Goal: Information Seeking & Learning: Learn about a topic

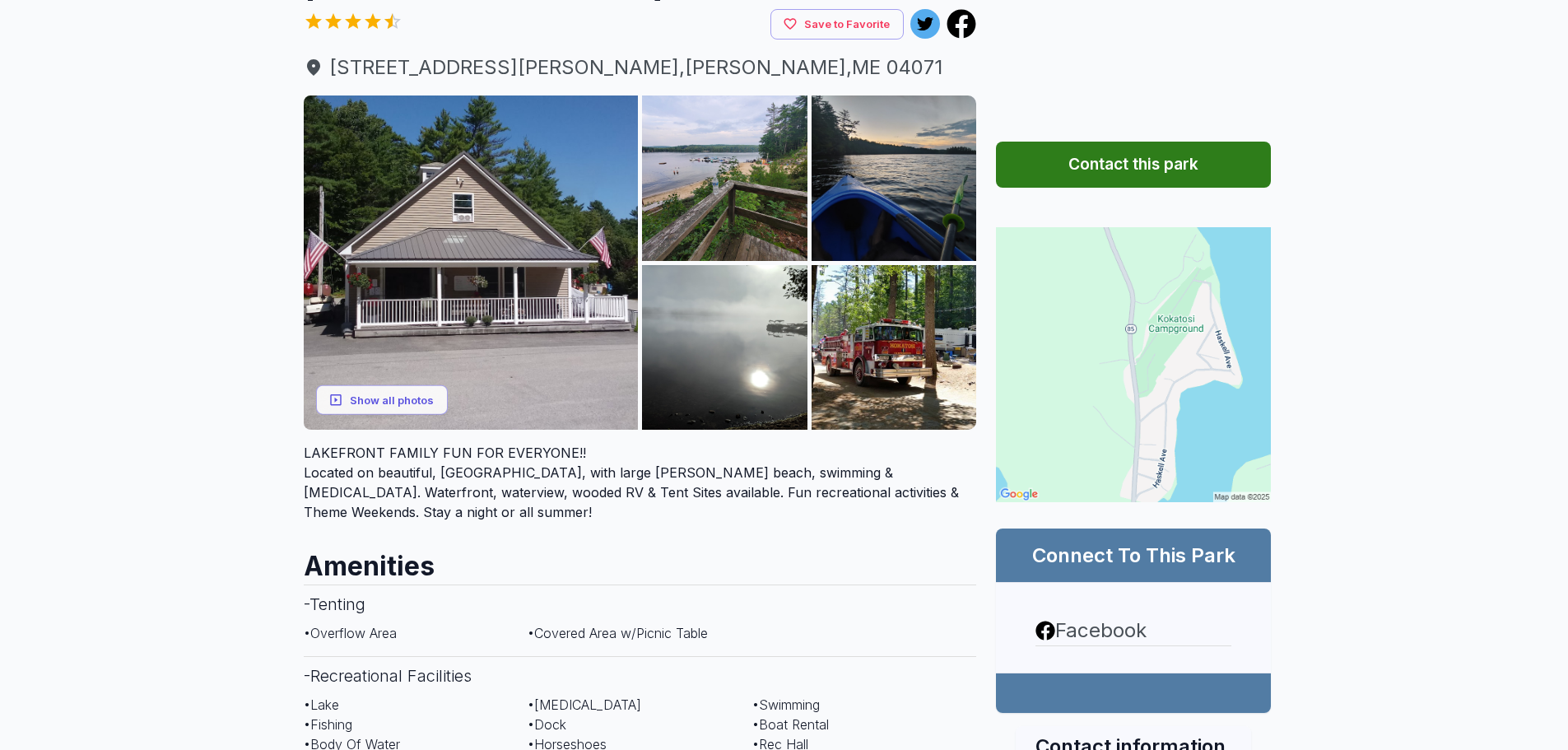
scroll to position [247, 0]
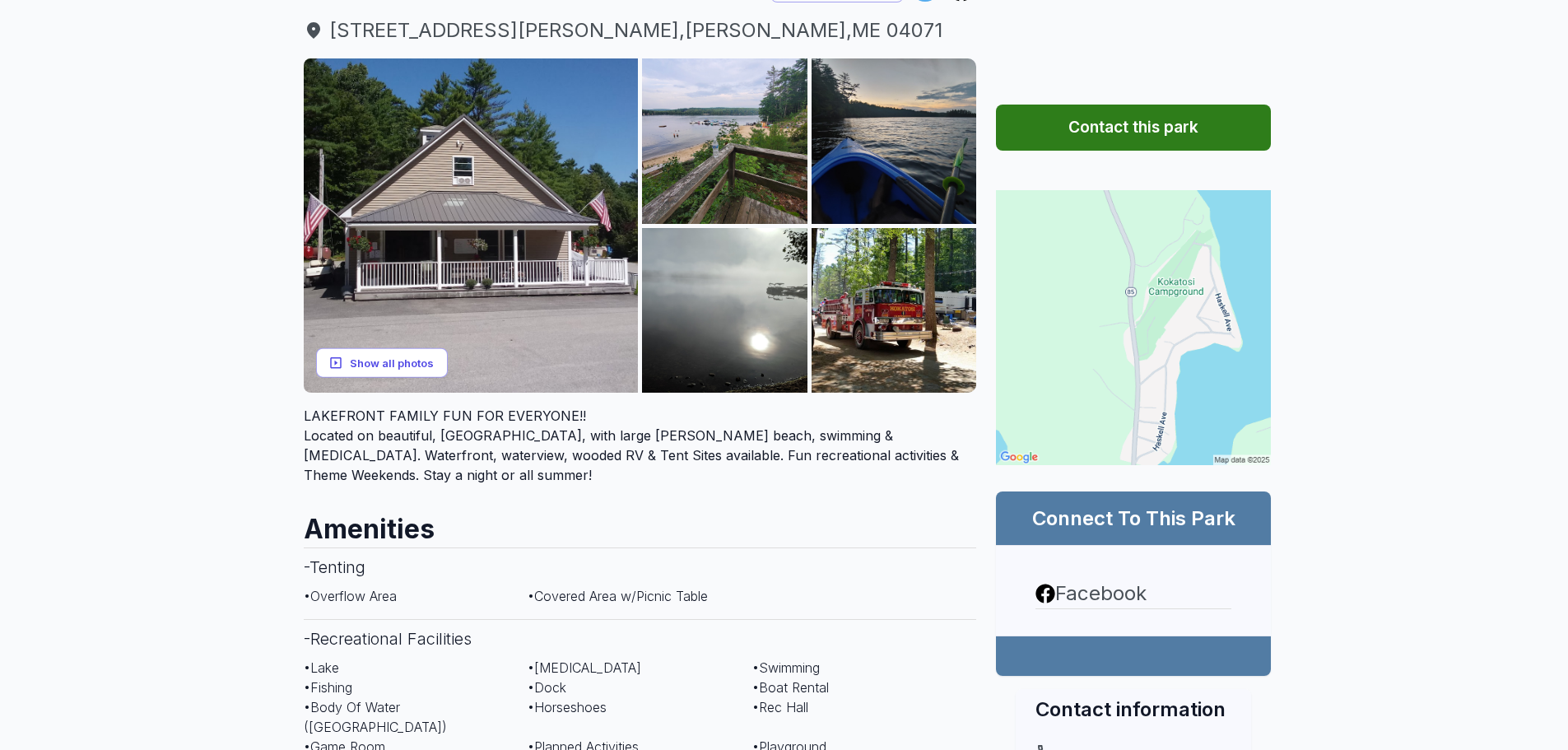
click at [420, 347] on button "Show all photos" at bounding box center [382, 362] width 132 height 30
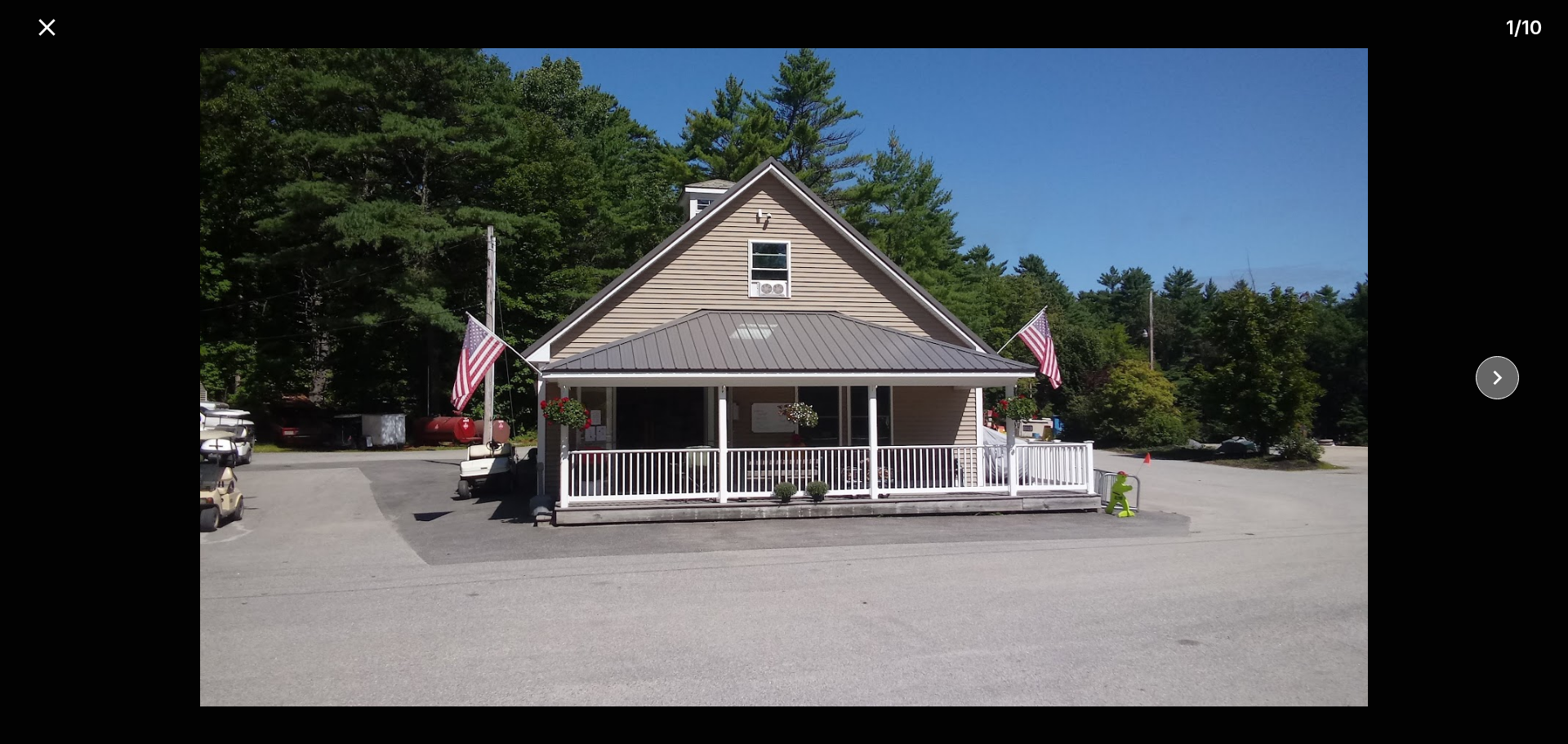
click at [1515, 366] on button "close" at bounding box center [1497, 377] width 43 height 43
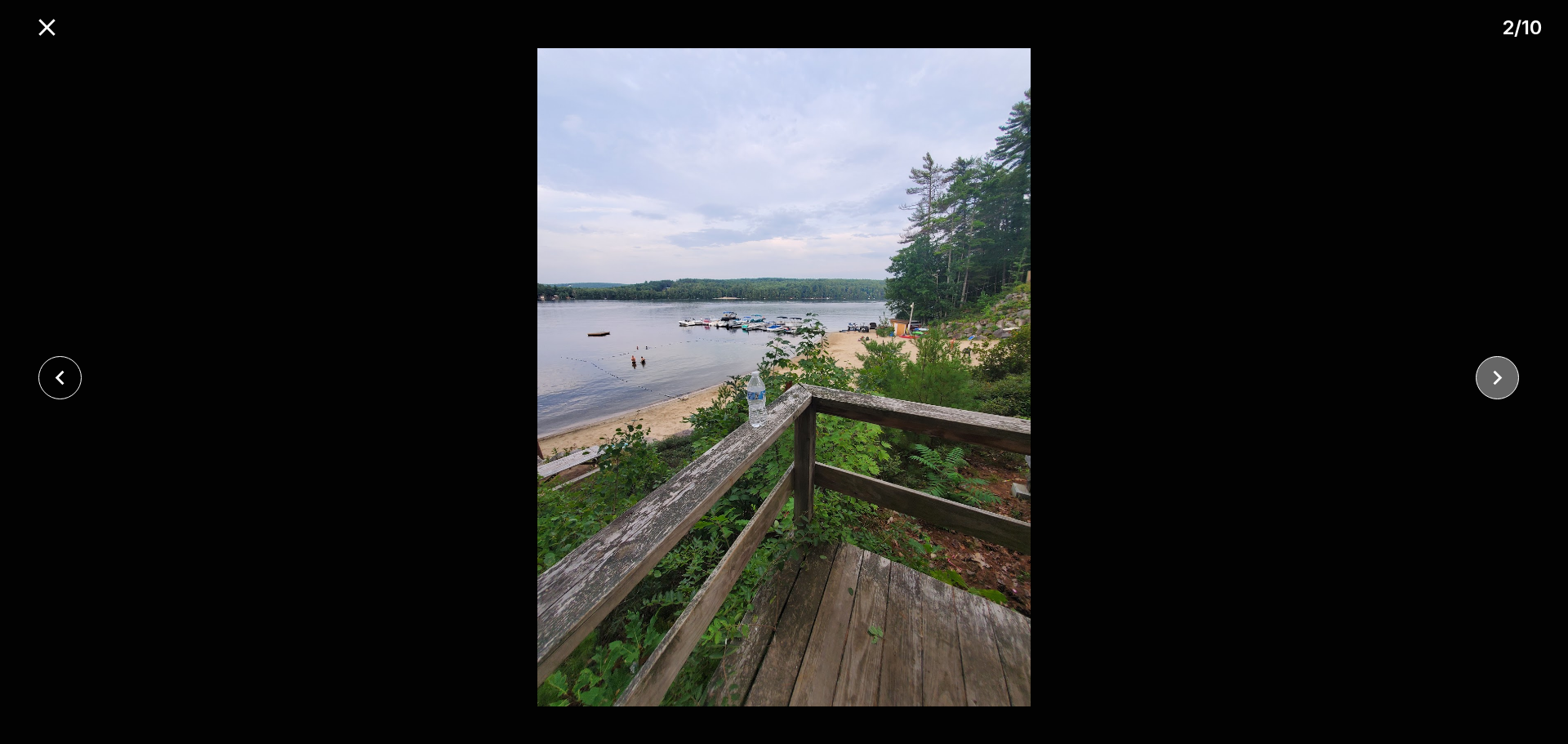
click at [1511, 366] on icon "close" at bounding box center [1498, 378] width 29 height 29
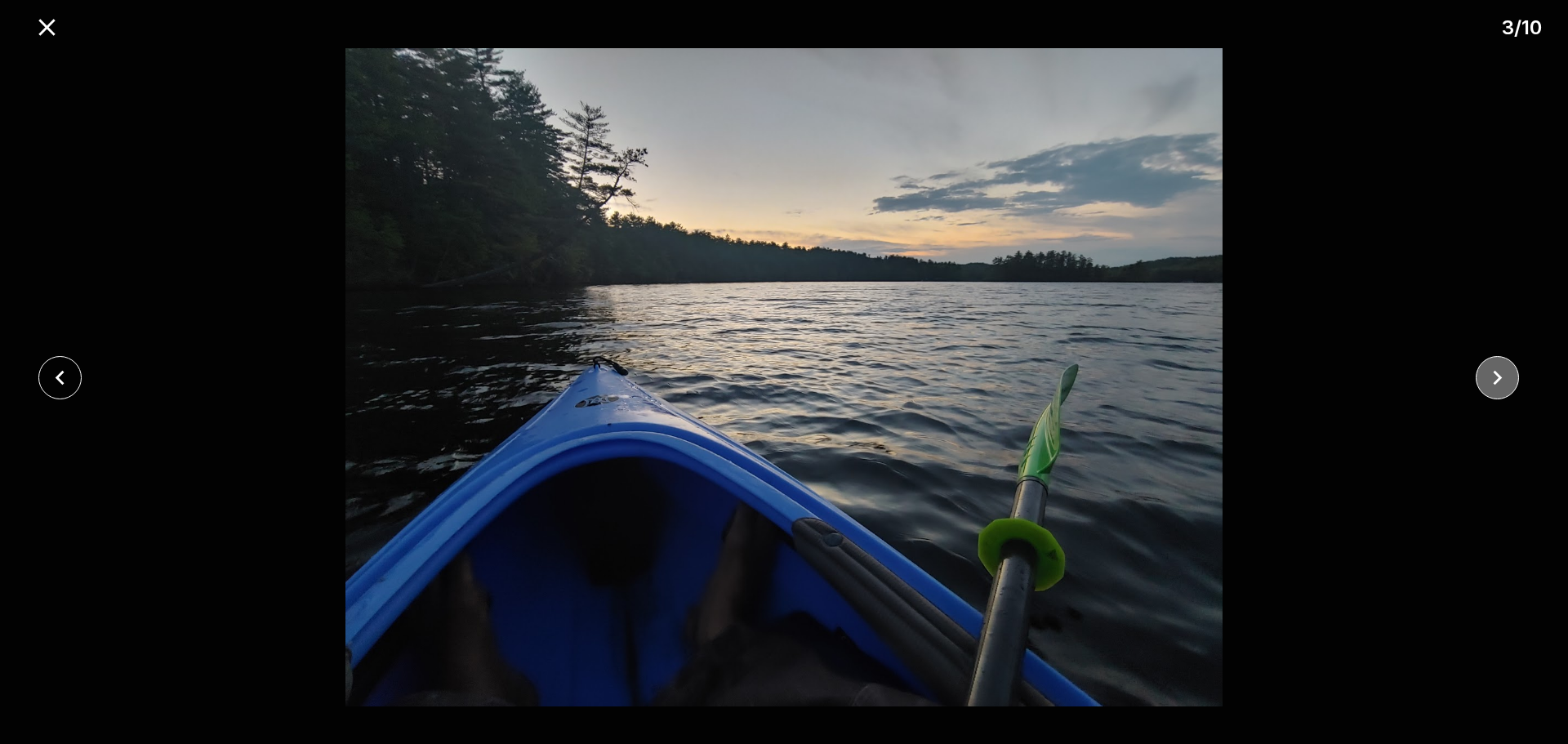
click at [1511, 366] on icon "close" at bounding box center [1498, 378] width 29 height 29
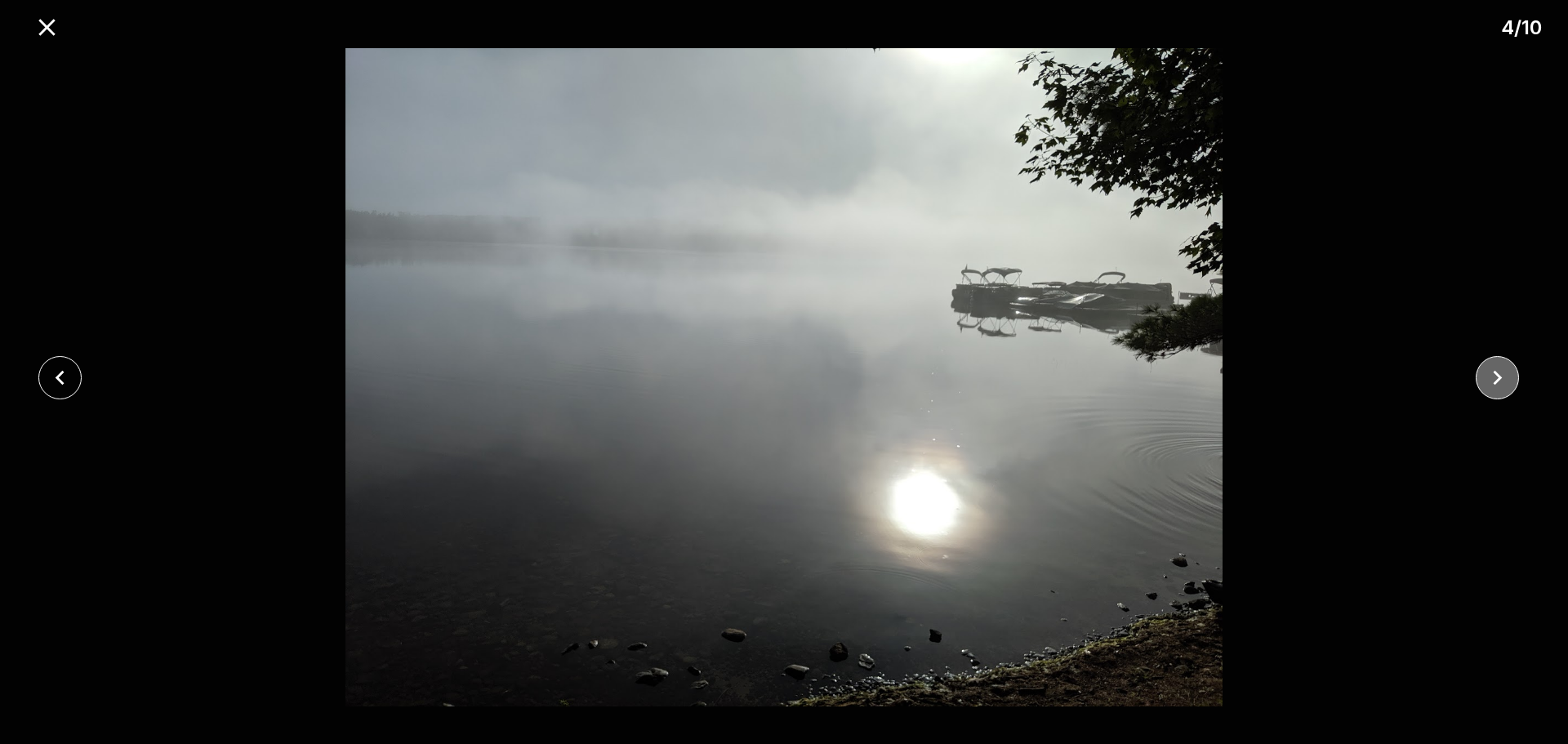
click at [1511, 366] on icon "close" at bounding box center [1498, 378] width 29 height 29
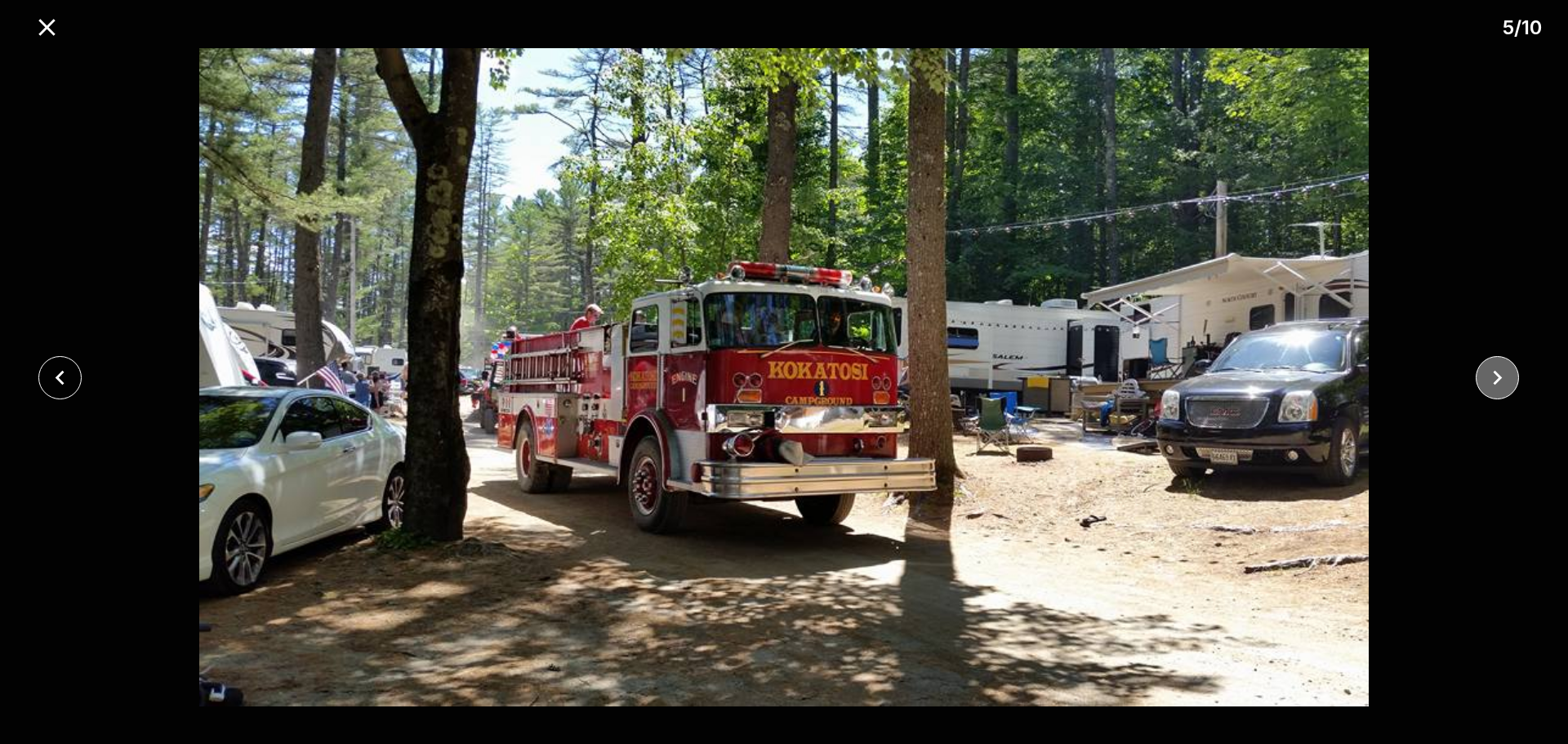
click at [1511, 366] on icon "close" at bounding box center [1498, 378] width 29 height 29
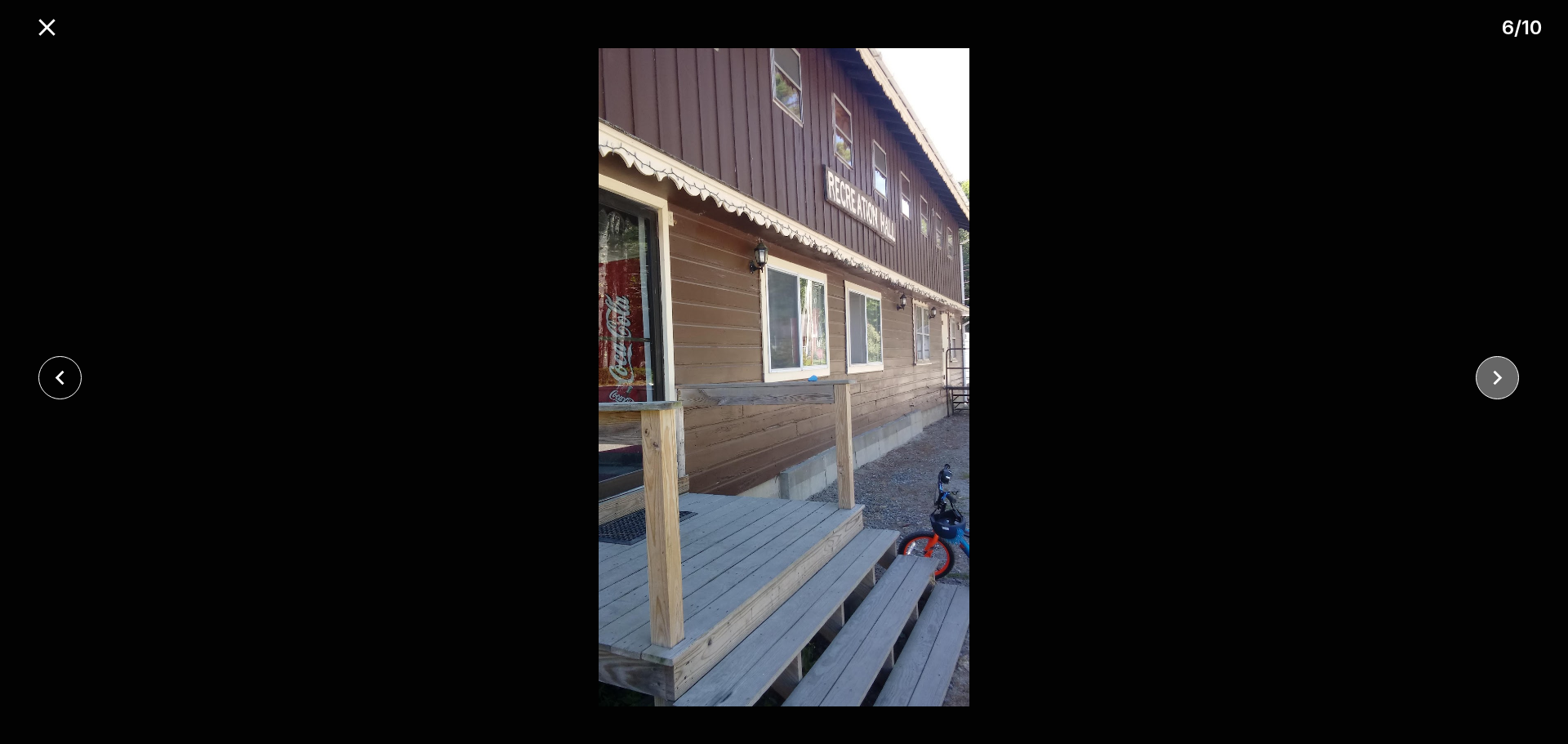
click at [1510, 366] on icon "close" at bounding box center [1498, 378] width 29 height 29
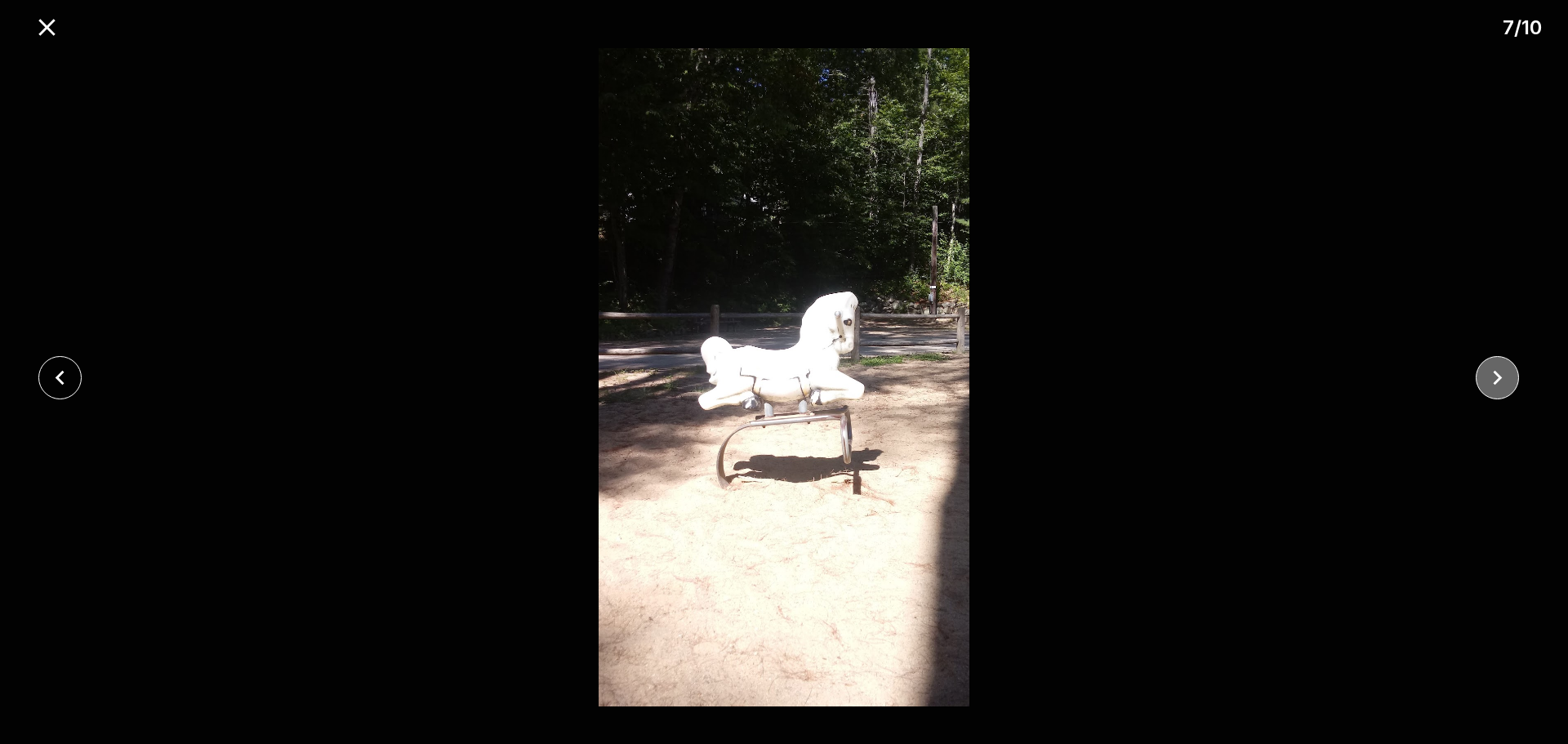
click at [1510, 366] on icon "close" at bounding box center [1498, 378] width 29 height 29
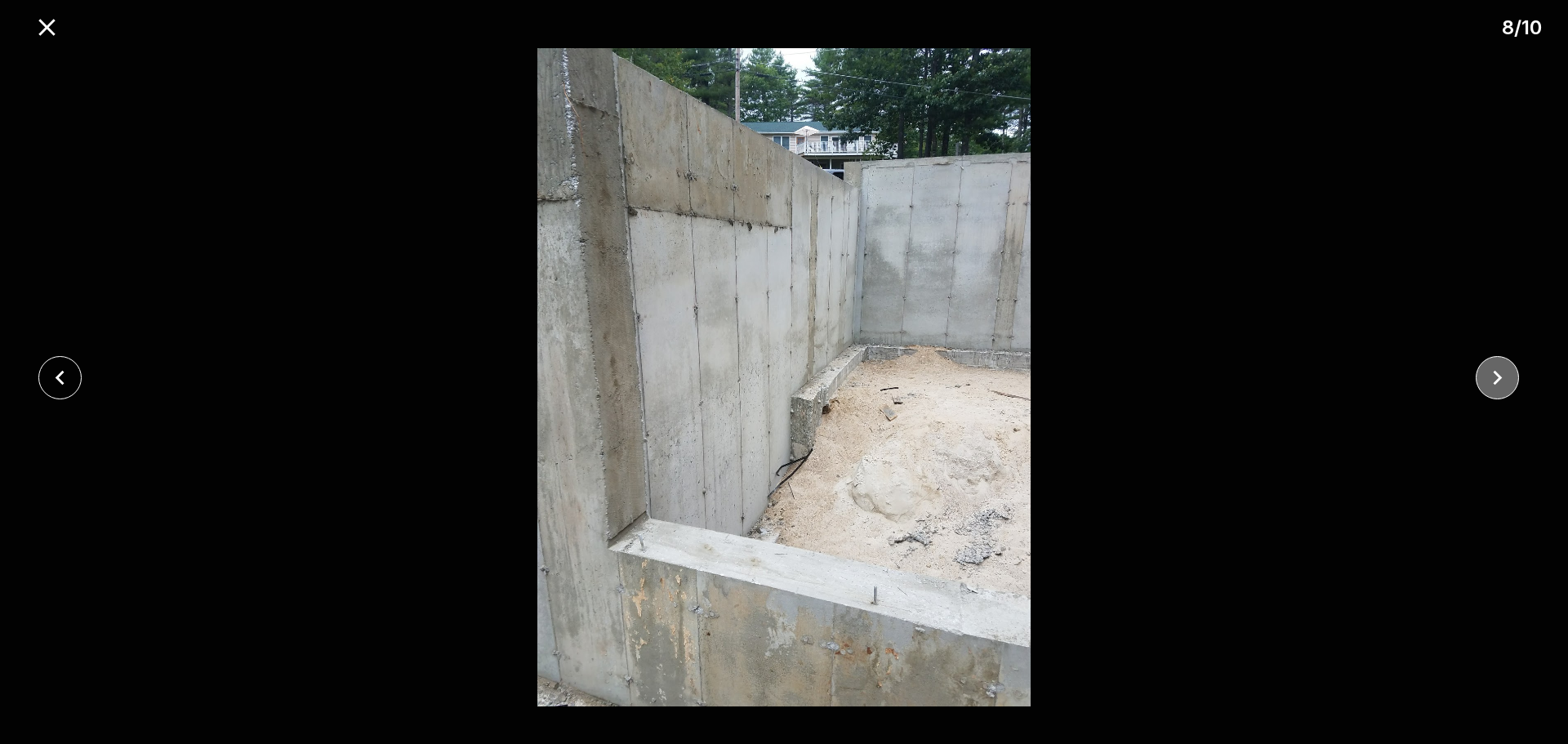
click at [1510, 366] on icon "close" at bounding box center [1498, 378] width 29 height 29
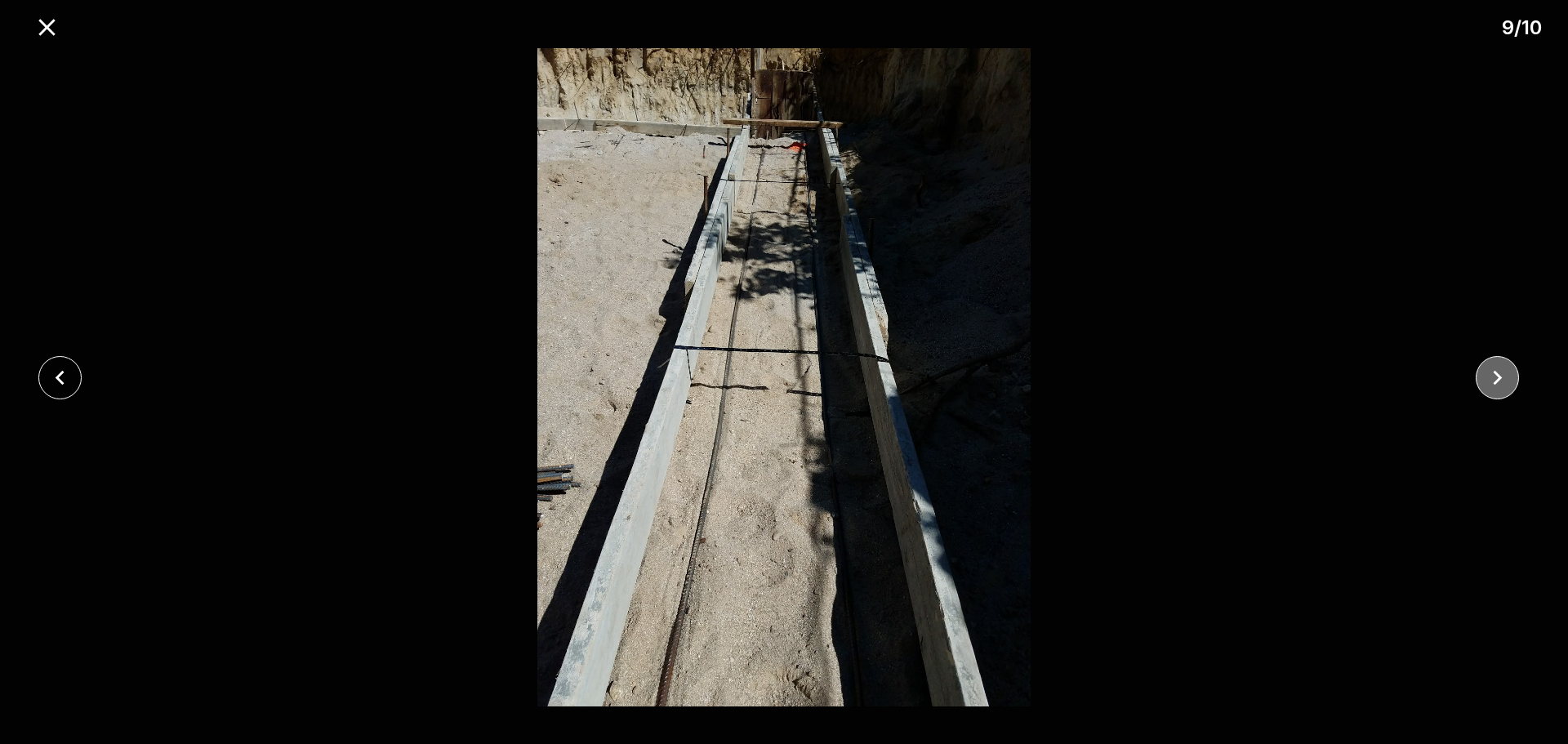
click at [1510, 366] on icon "close" at bounding box center [1498, 378] width 29 height 29
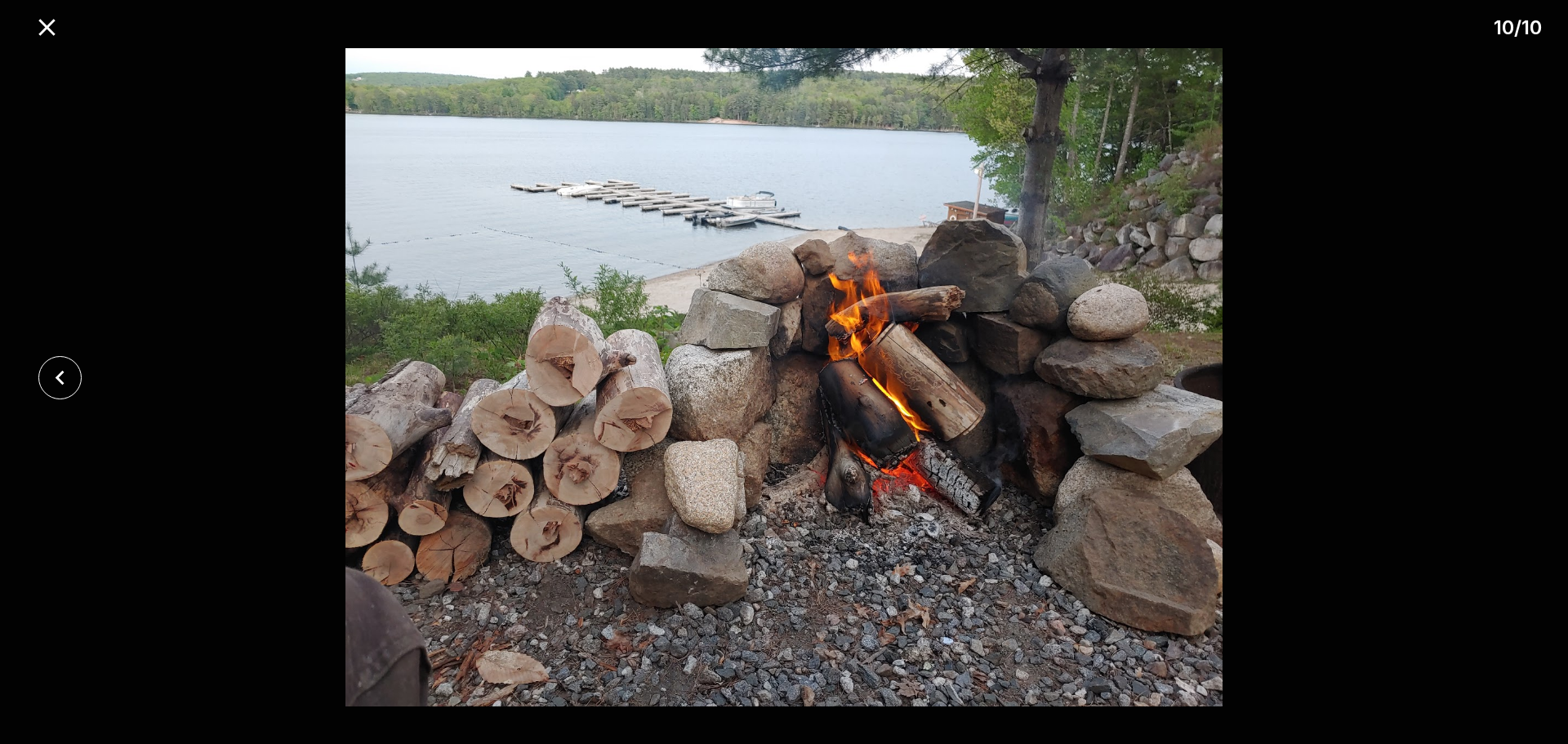
click at [1510, 366] on div at bounding box center [784, 377] width 1568 height 658
click at [49, 40] on icon "close" at bounding box center [47, 27] width 29 height 29
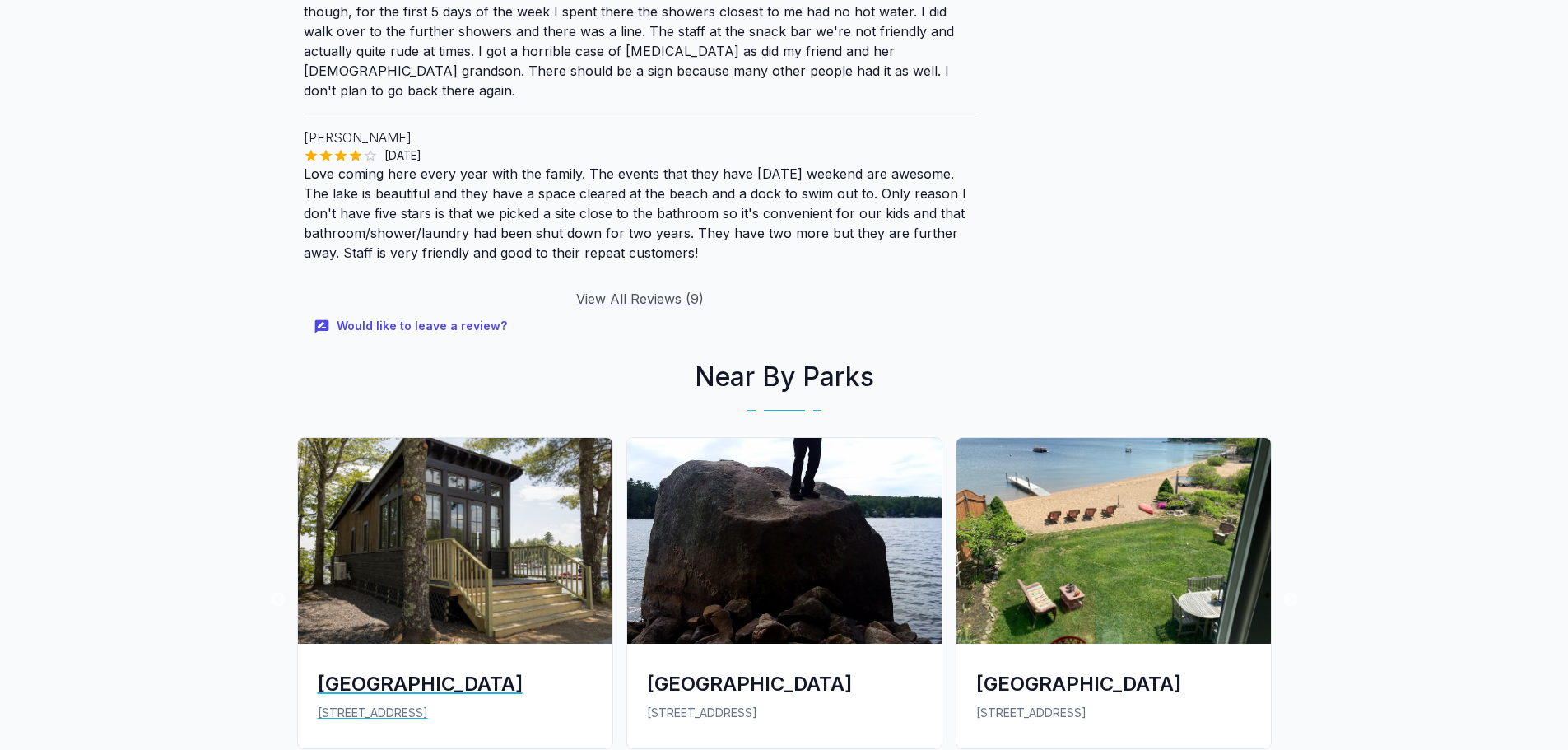
scroll to position [2717, 0]
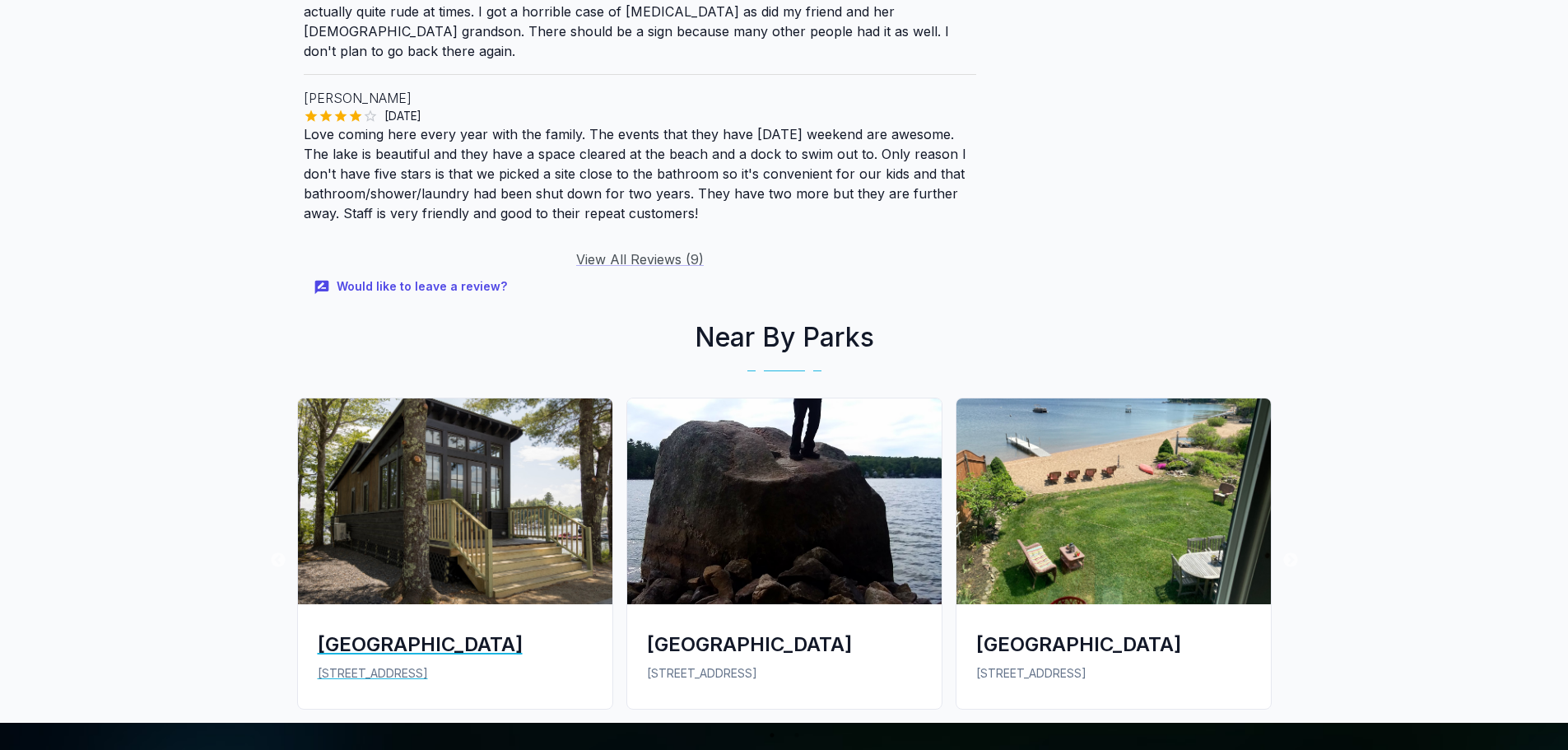
click at [429, 630] on div "[GEOGRAPHIC_DATA]" at bounding box center [455, 644] width 275 height 27
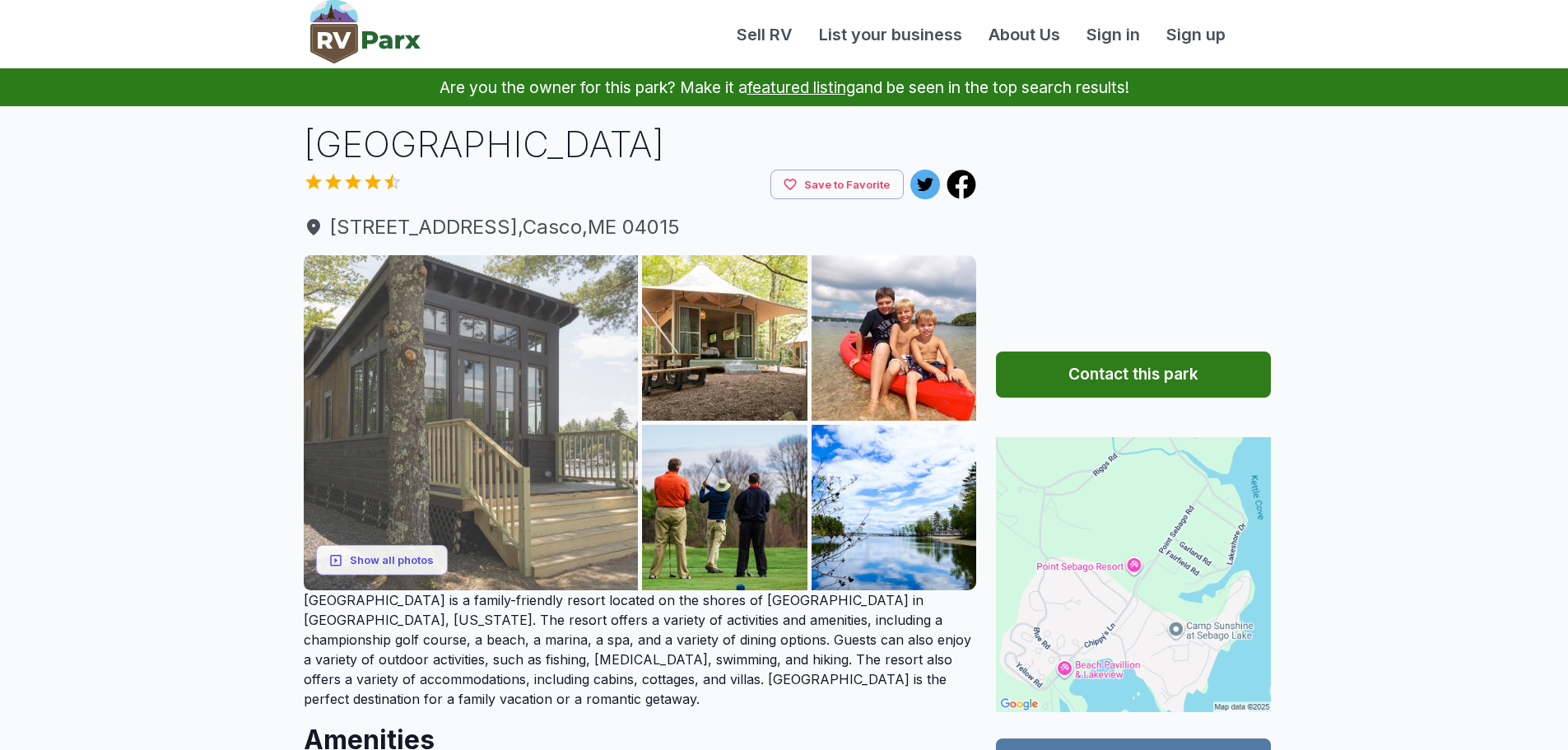
click at [551, 450] on img at bounding box center [471, 422] width 335 height 335
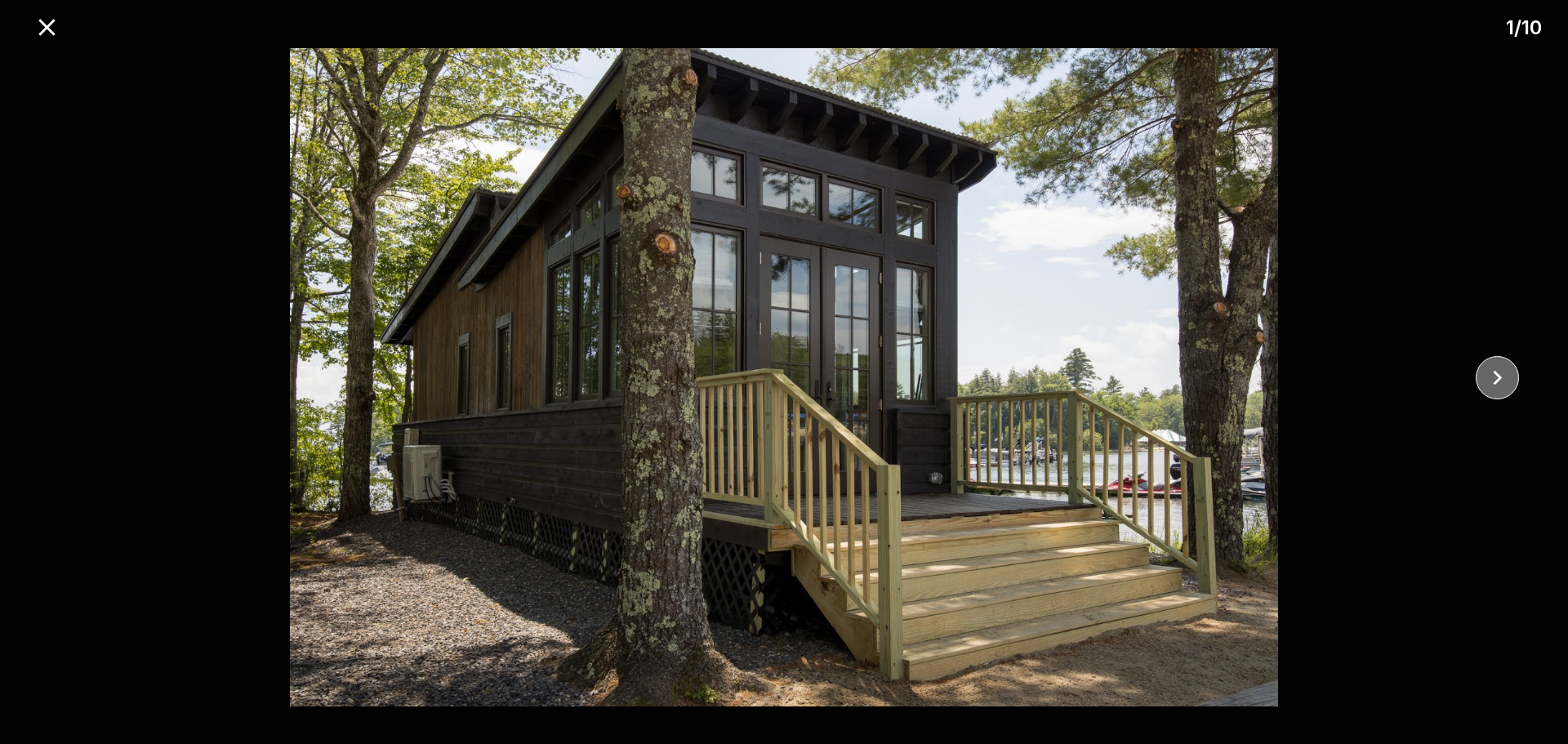
click at [1498, 375] on icon "close" at bounding box center [1499, 377] width 9 height 15
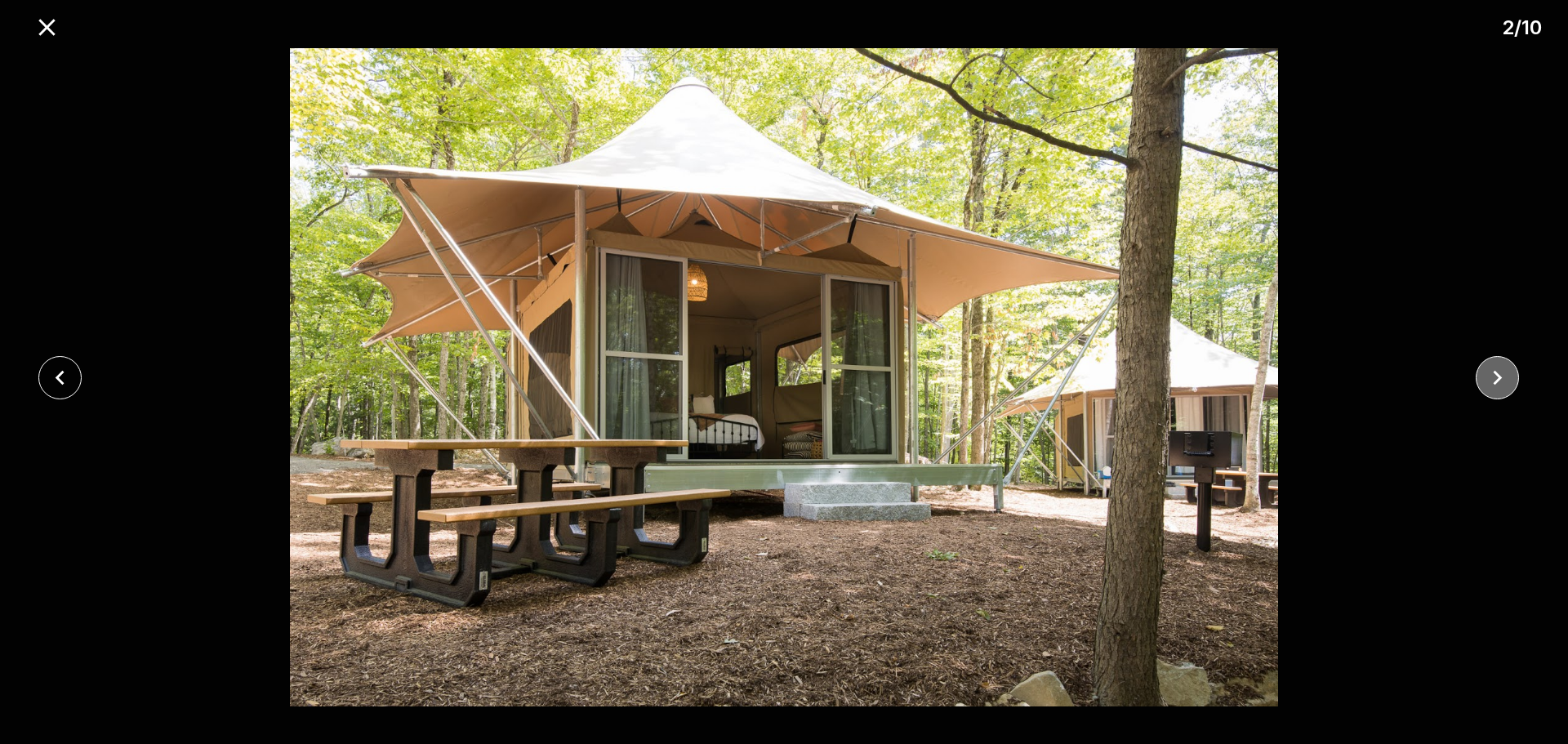
click at [1498, 375] on icon "close" at bounding box center [1499, 377] width 9 height 15
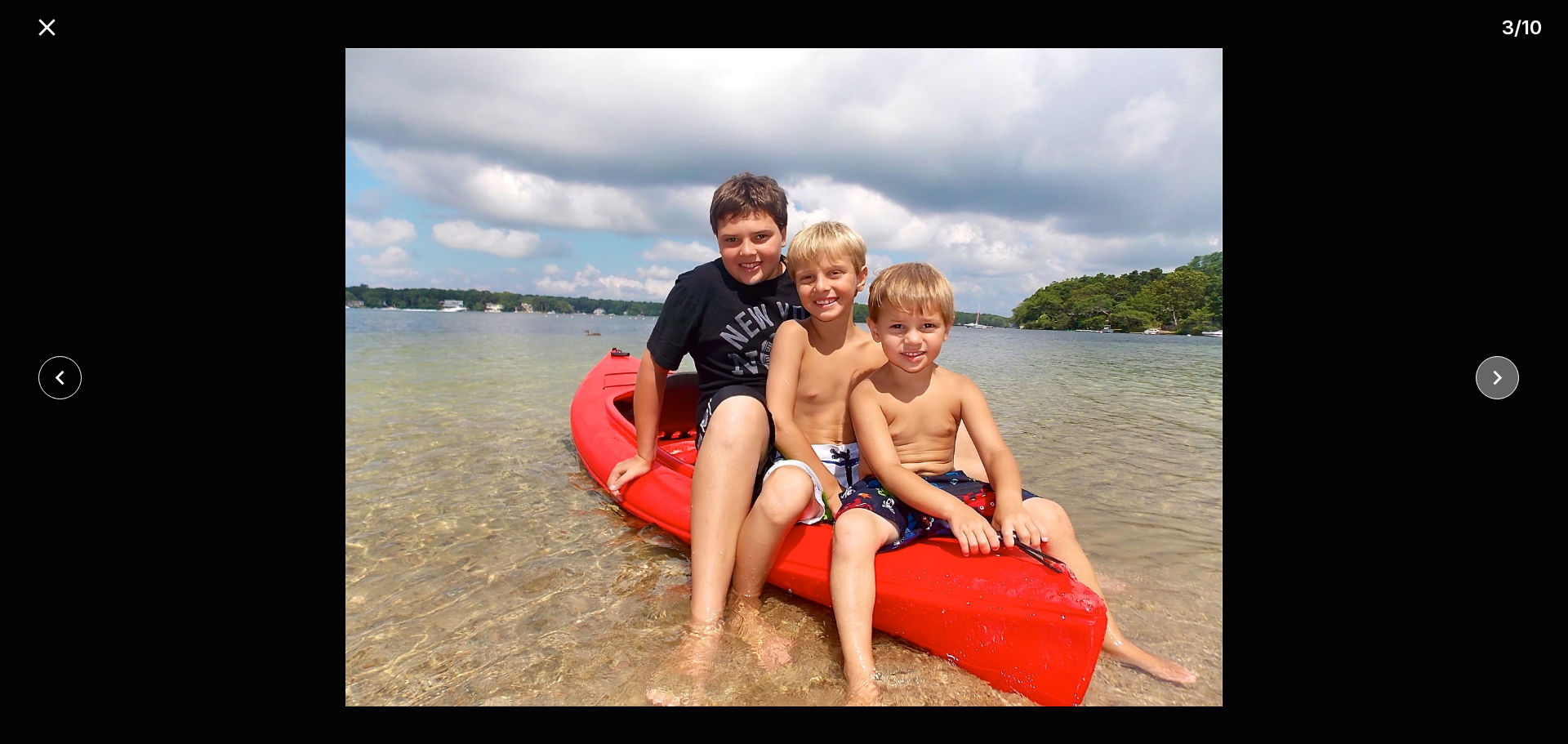
click at [1498, 375] on icon "close" at bounding box center [1499, 377] width 9 height 15
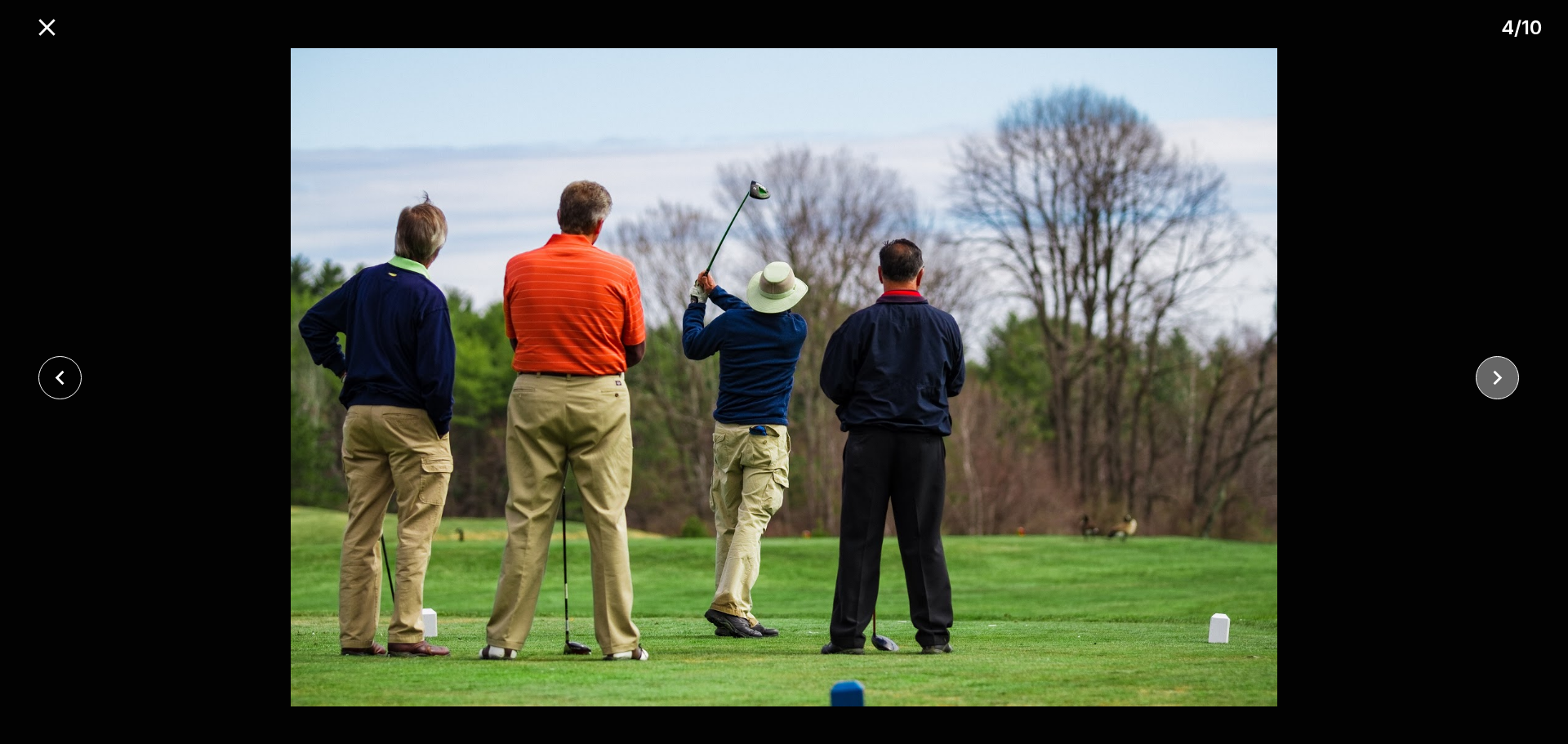
click at [1498, 375] on icon "close" at bounding box center [1499, 377] width 9 height 15
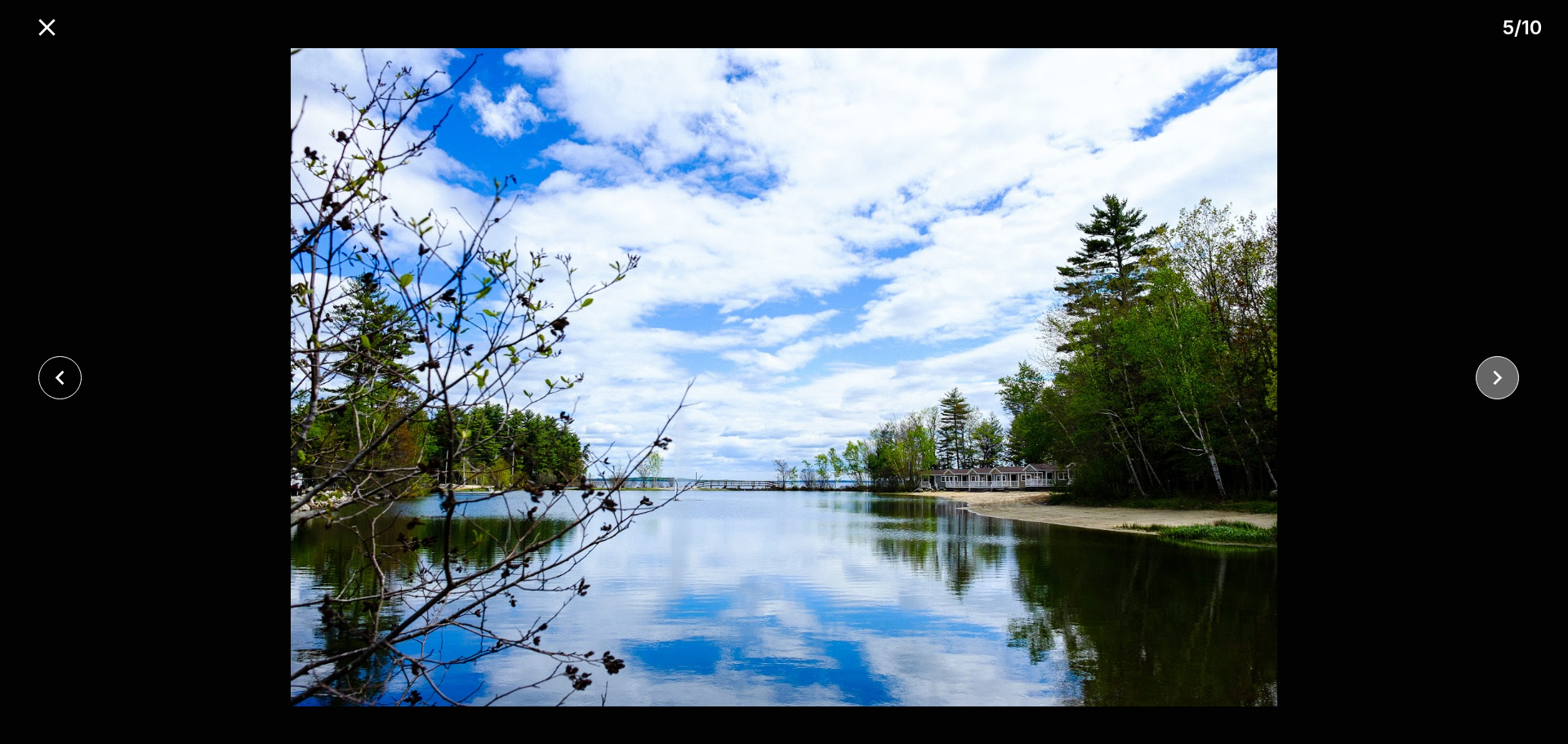
click at [1498, 375] on icon "close" at bounding box center [1499, 377] width 9 height 15
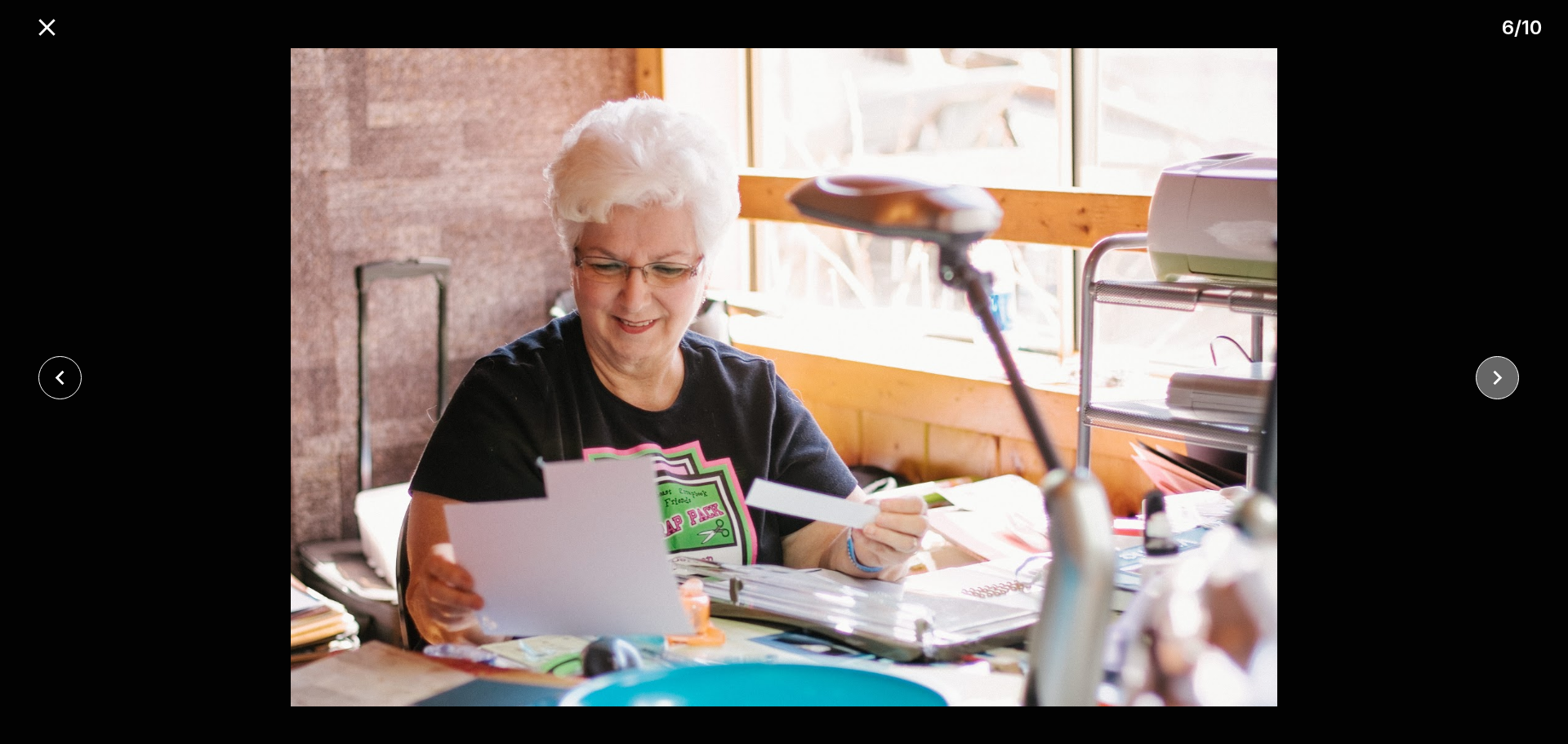
click at [1498, 375] on icon "close" at bounding box center [1499, 377] width 9 height 15
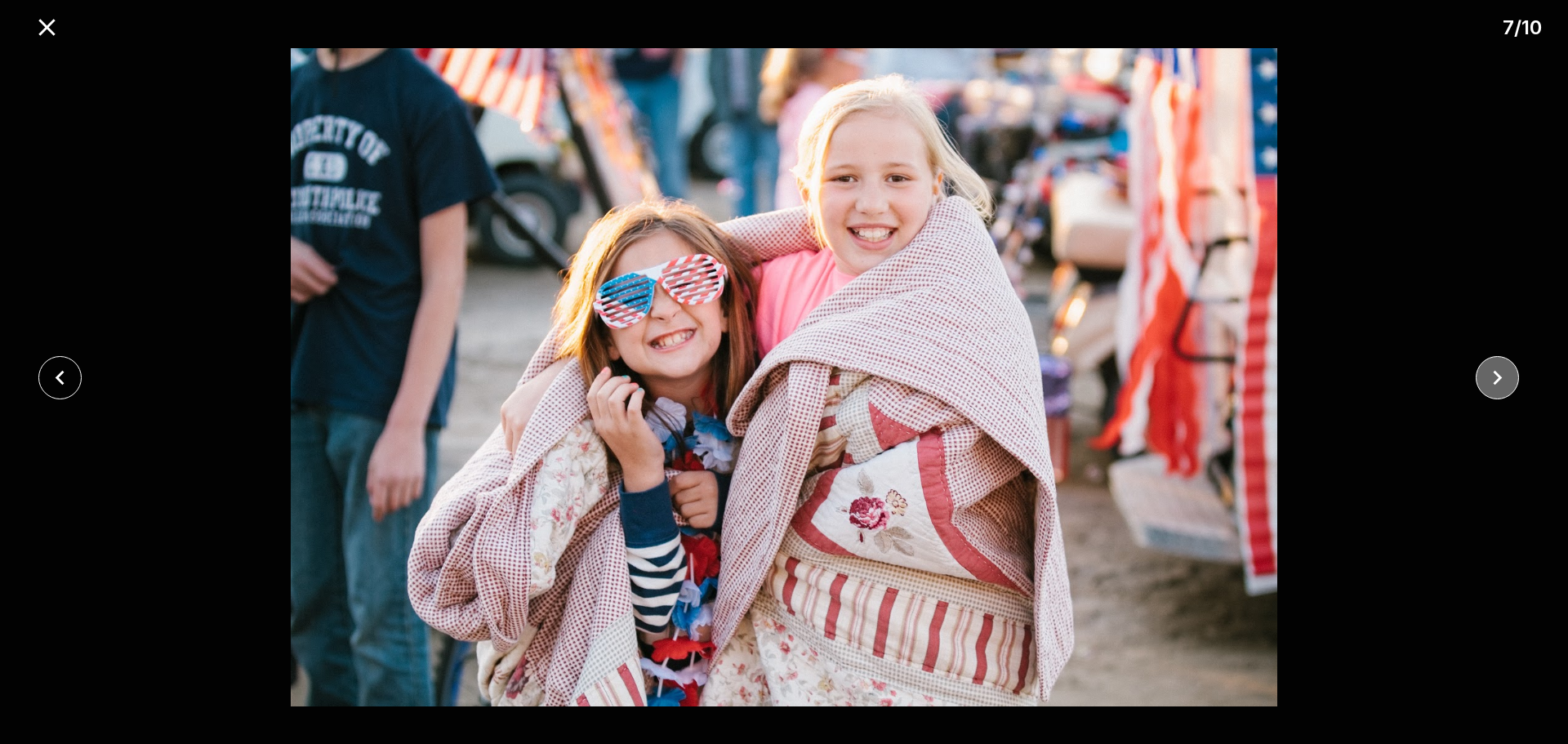
click at [1498, 375] on icon "close" at bounding box center [1499, 377] width 9 height 15
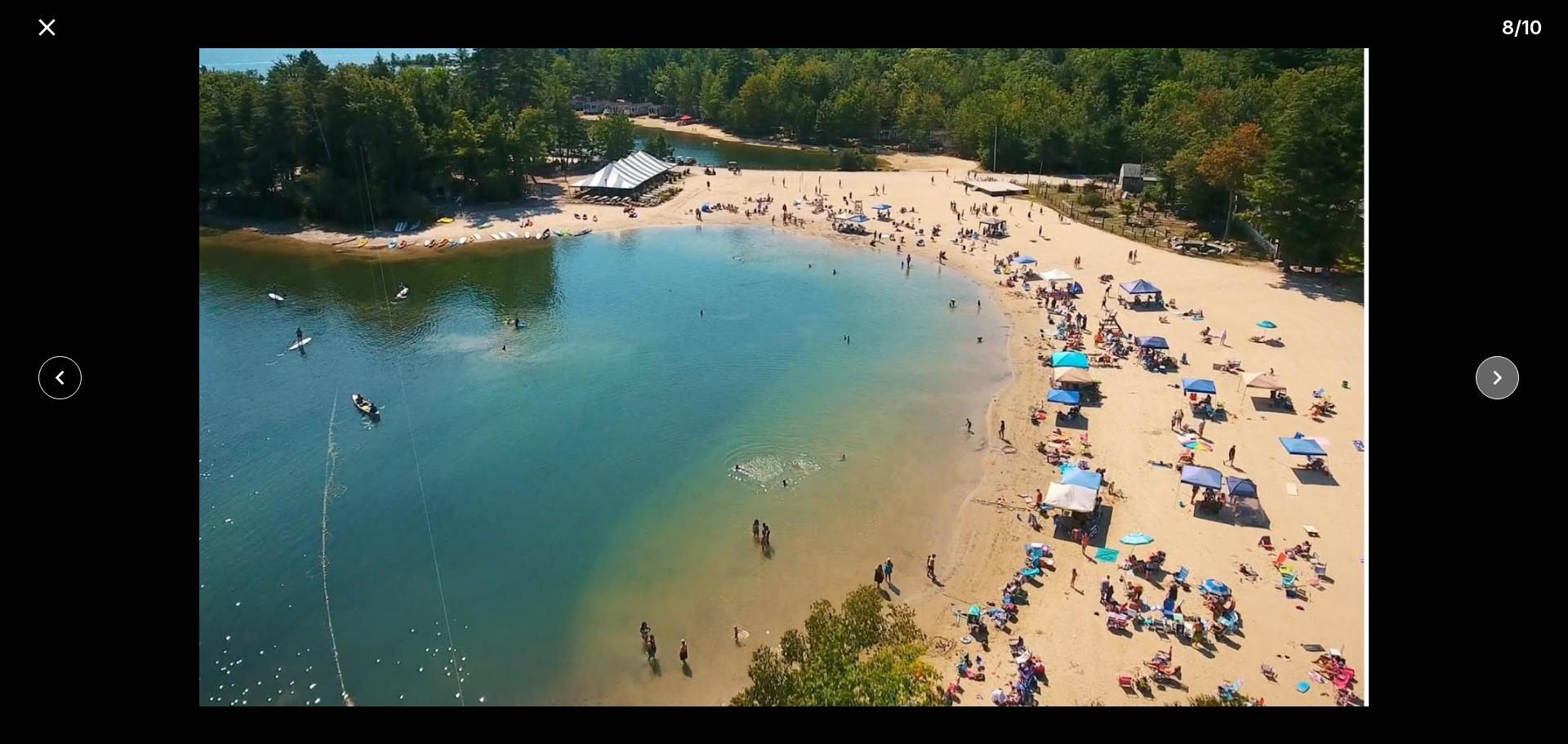
click at [1498, 375] on icon "close" at bounding box center [1499, 377] width 9 height 15
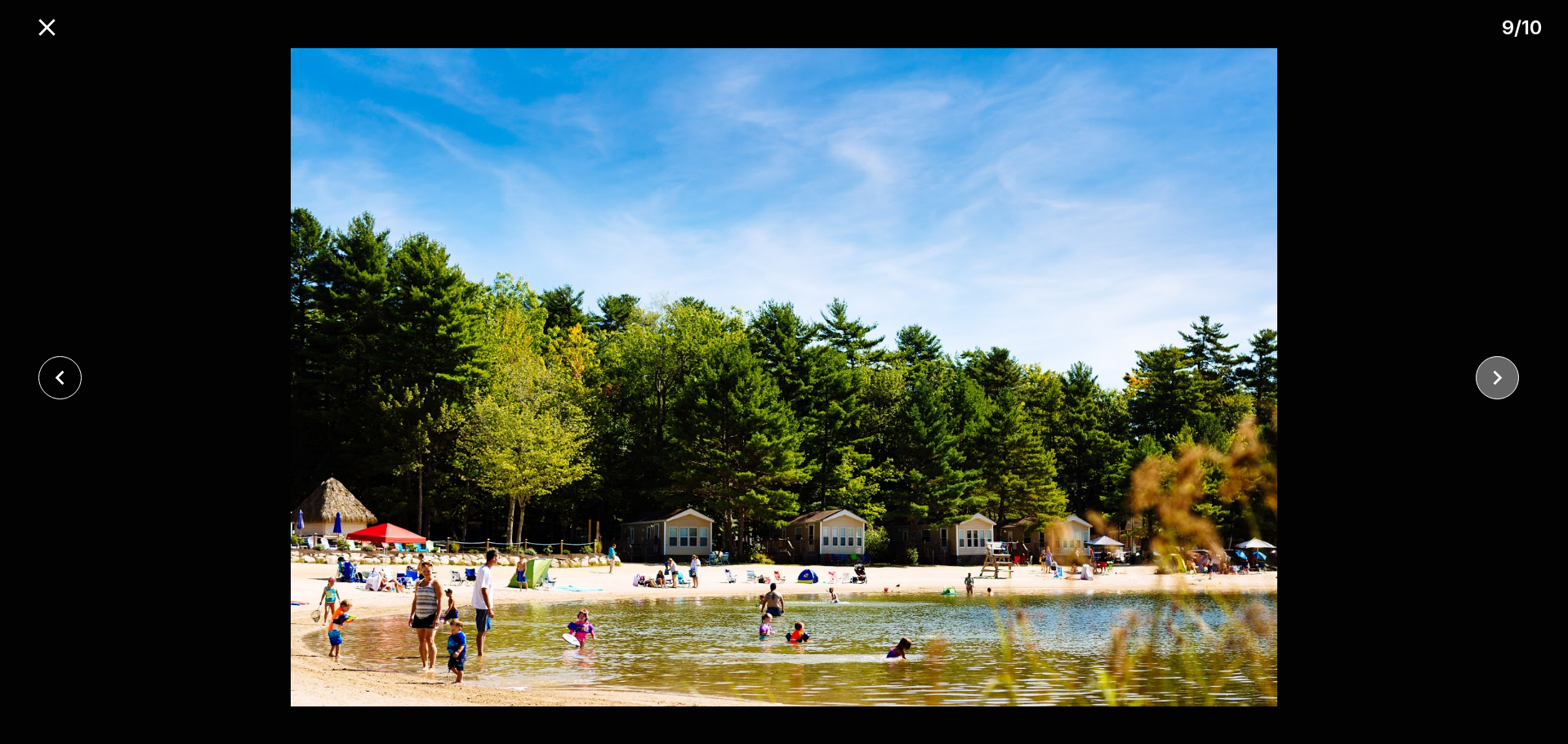
click at [1498, 375] on icon "close" at bounding box center [1499, 377] width 9 height 15
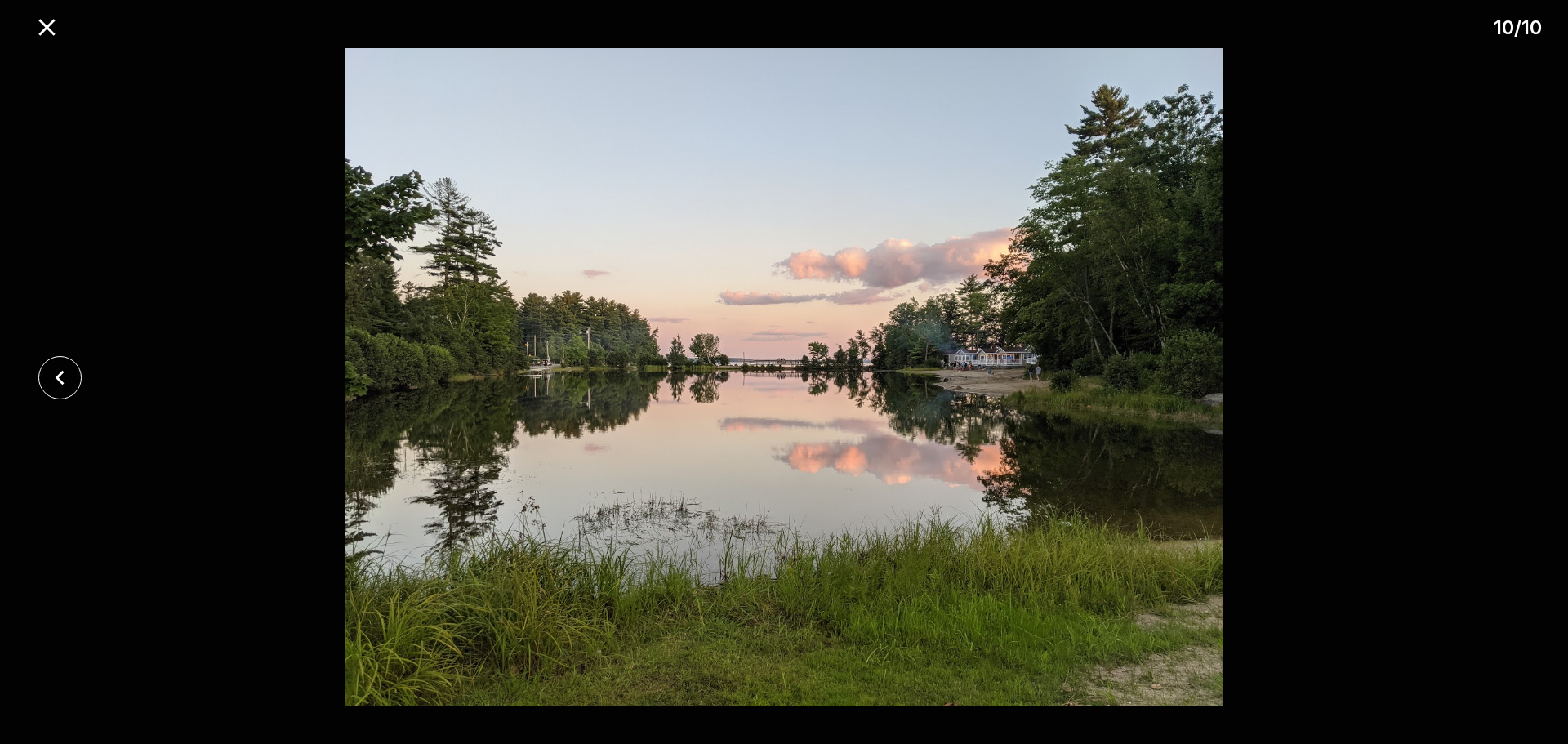
click at [1498, 375] on div at bounding box center [784, 377] width 1568 height 658
